Goal: Find specific page/section: Find specific page/section

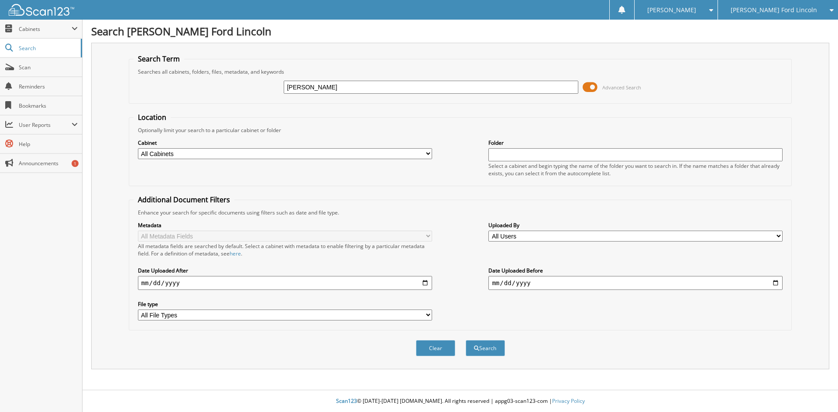
type input "[PERSON_NAME]"
click at [466, 340] on button "Search" at bounding box center [485, 348] width 39 height 16
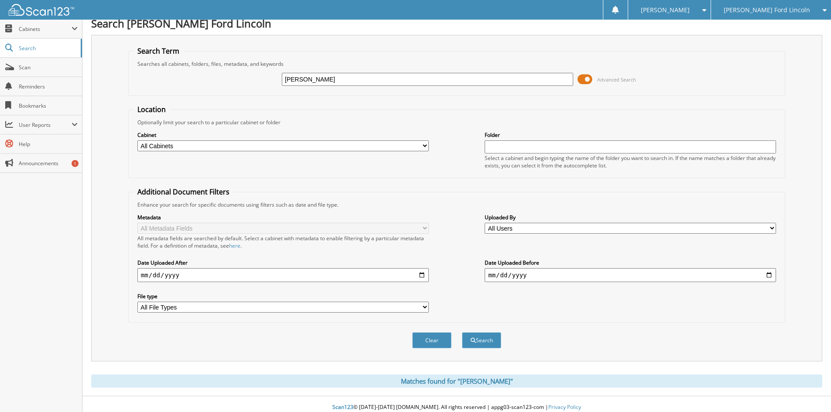
scroll to position [14, 0]
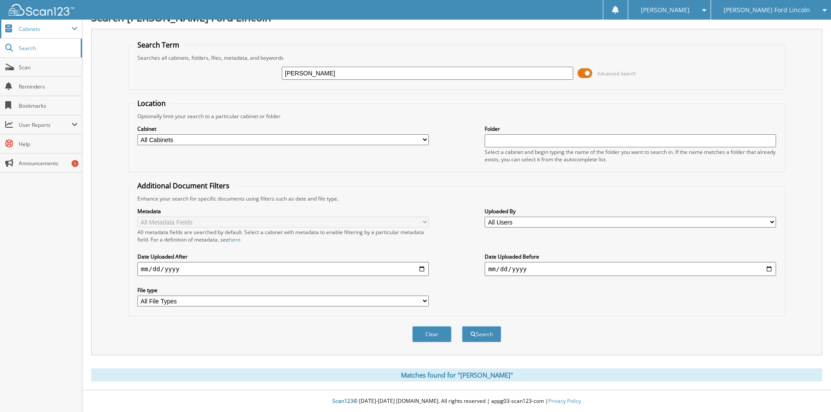
click at [72, 33] on span "Cabinets" at bounding box center [41, 29] width 82 height 19
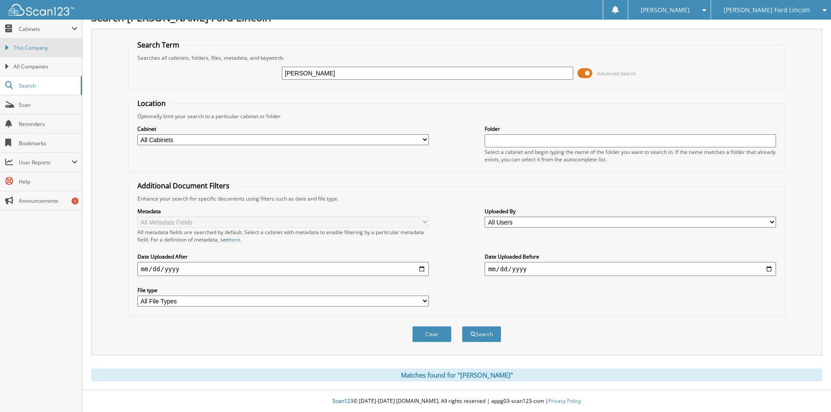
click at [67, 45] on span "This Company" at bounding box center [46, 48] width 64 height 8
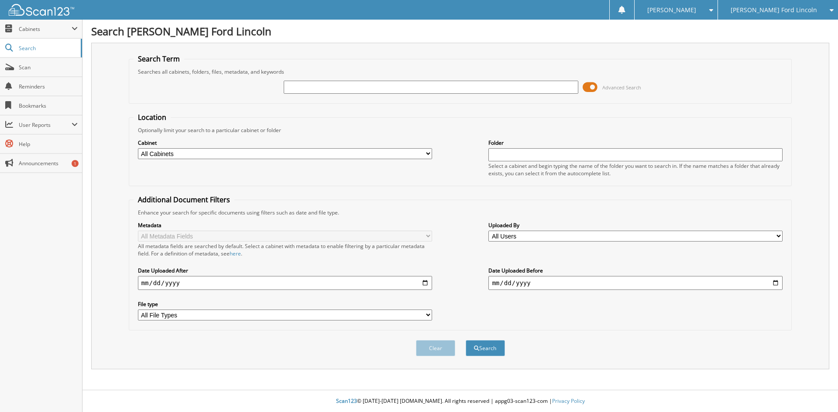
click at [426, 153] on select "All Cabinets Needs Filing" at bounding box center [285, 153] width 294 height 11
click at [818, 6] on div "[PERSON_NAME] Ford Lincoln" at bounding box center [777, 10] width 111 height 20
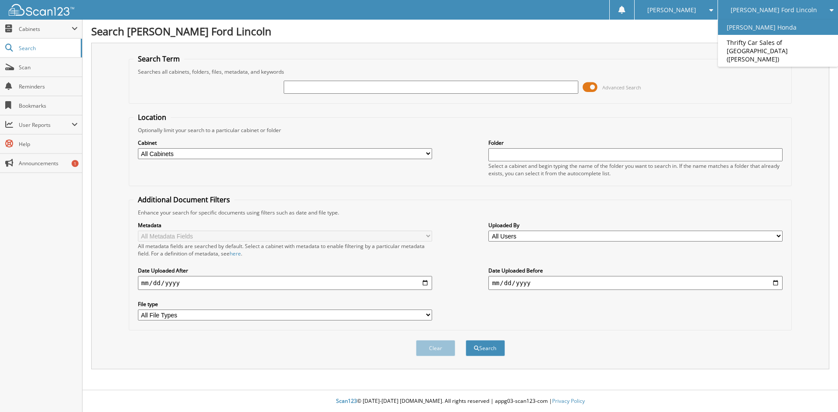
click at [795, 30] on link "[PERSON_NAME] Honda" at bounding box center [778, 27] width 120 height 15
